Goal: Find specific page/section: Find specific page/section

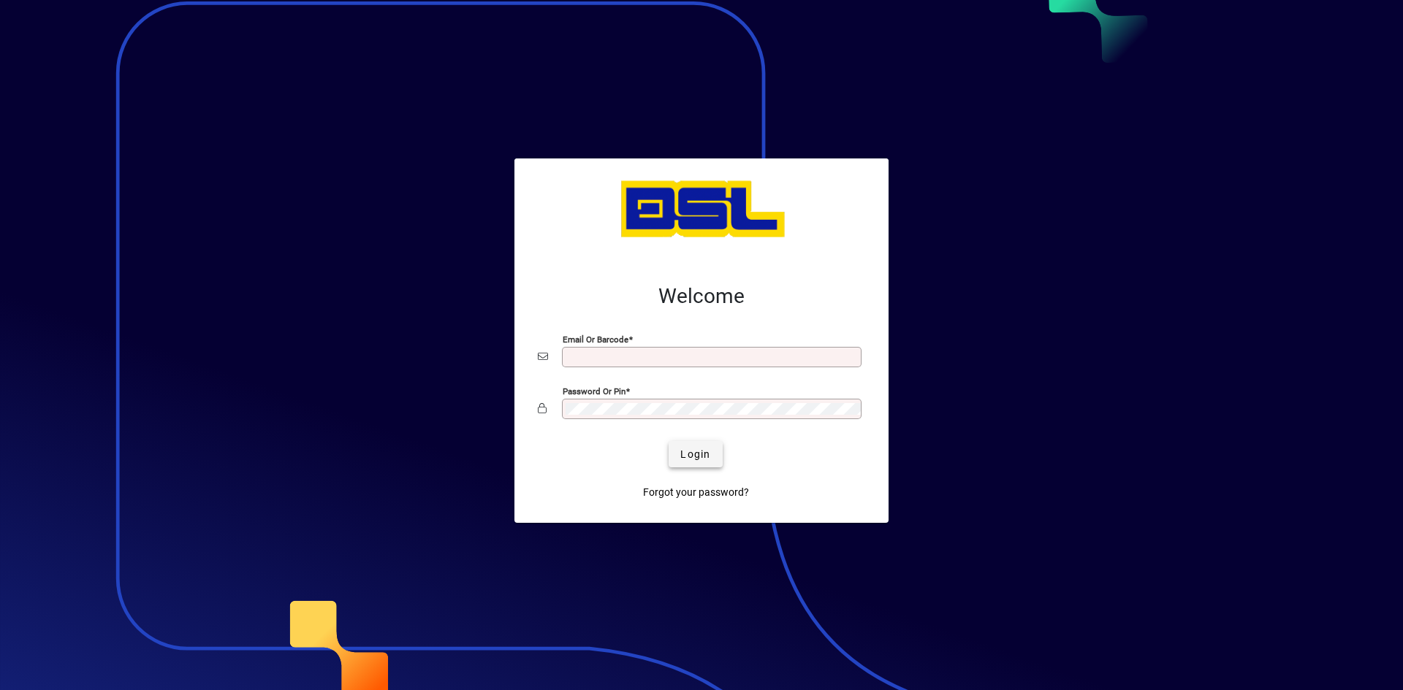
type input "**********"
click at [696, 455] on span "Login" at bounding box center [695, 454] width 30 height 15
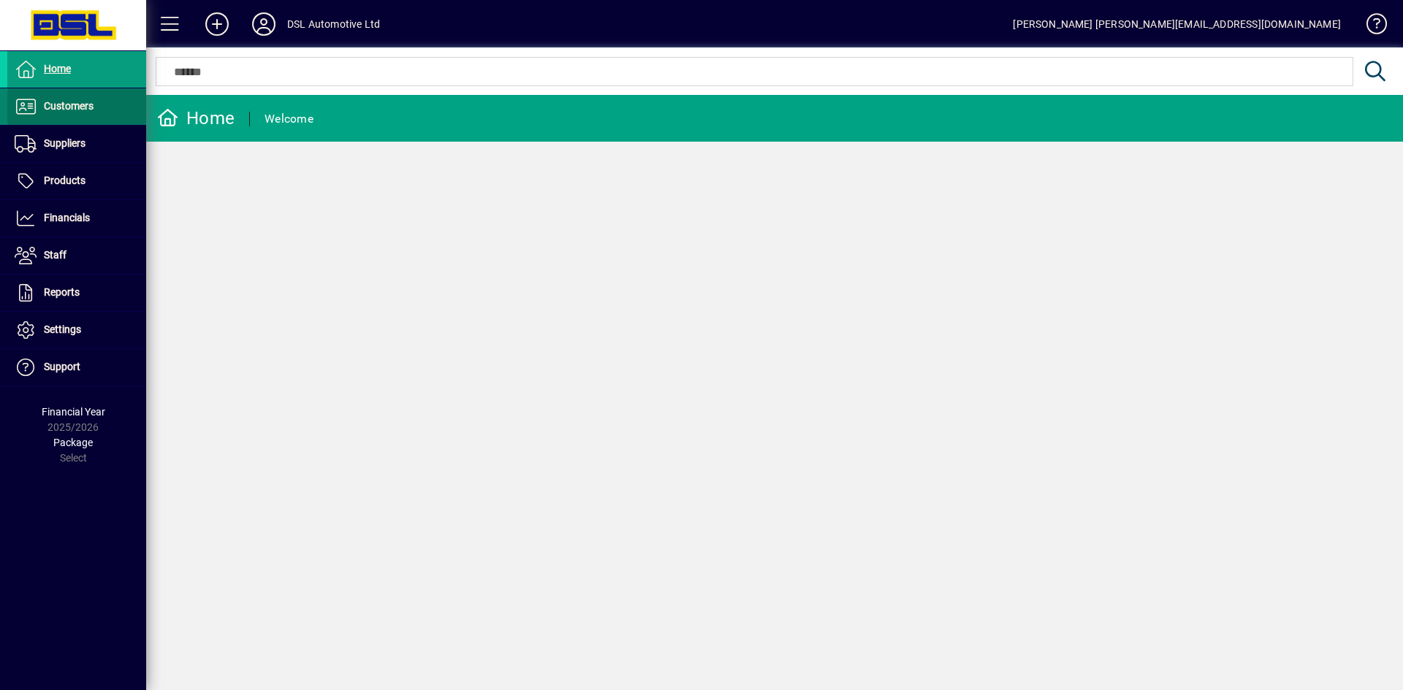
click at [80, 109] on span "Customers" at bounding box center [69, 106] width 50 height 12
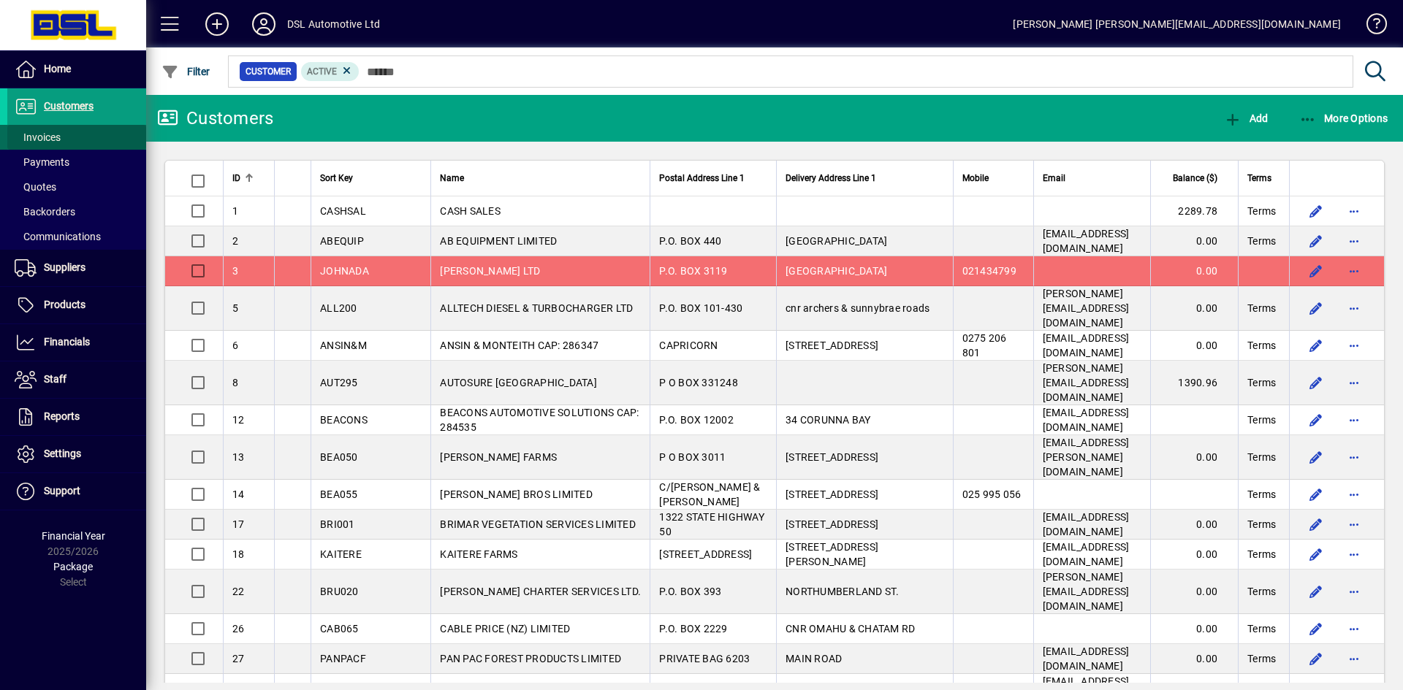
click at [47, 133] on span "Invoices" at bounding box center [38, 138] width 46 height 12
